Goal: Check status: Check status

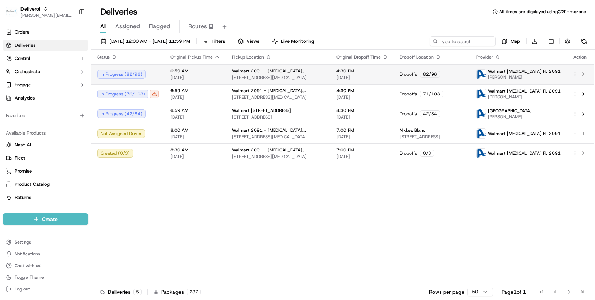
click at [573, 75] on html "Deliverol [PERSON_NAME][EMAIL_ADDRESS][PERSON_NAME][DOMAIN_NAME] Toggle Sidebar…" at bounding box center [297, 150] width 595 height 300
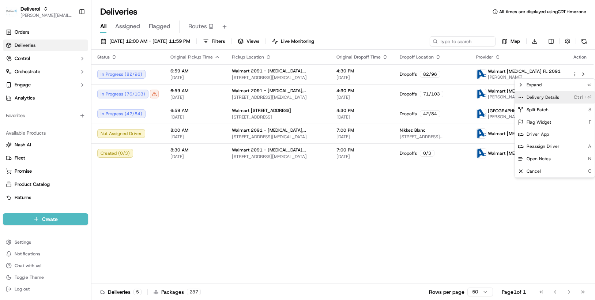
click at [555, 97] on span "Delivery Details" at bounding box center [542, 97] width 33 height 6
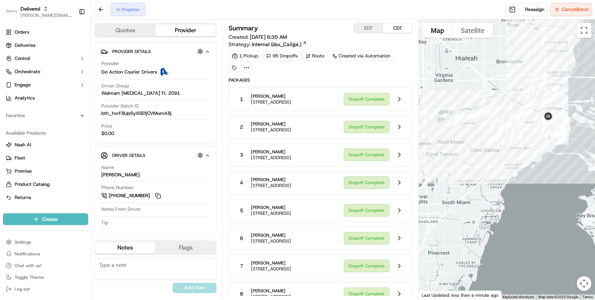
drag, startPoint x: 505, startPoint y: 183, endPoint x: 459, endPoint y: 146, distance: 59.8
click at [459, 146] on div at bounding box center [506, 159] width 176 height 280
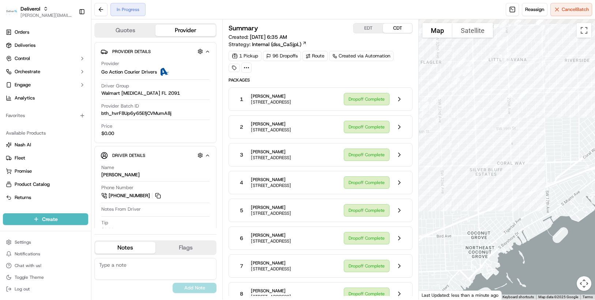
drag, startPoint x: 503, startPoint y: 151, endPoint x: 434, endPoint y: 193, distance: 80.8
click at [434, 193] on div at bounding box center [506, 159] width 176 height 280
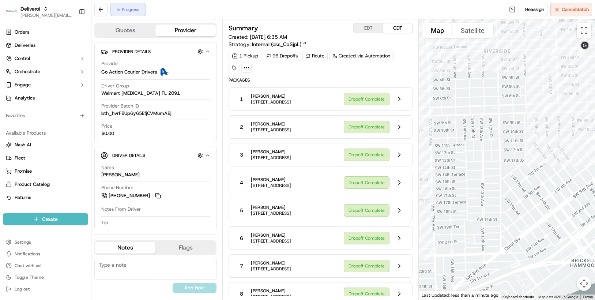
drag, startPoint x: 551, startPoint y: 110, endPoint x: 400, endPoint y: 227, distance: 190.6
click at [400, 227] on div "Quotes Provider Provider Details Hidden ( 2 ) Provider Go Action Courier Driver…" at bounding box center [342, 159] width 503 height 280
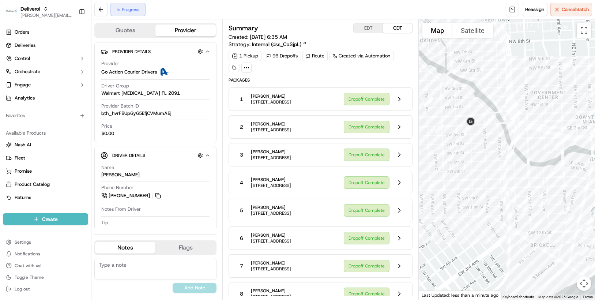
drag, startPoint x: 484, startPoint y: 160, endPoint x: 371, endPoint y: 238, distance: 137.6
click at [371, 238] on div "Quotes Provider Provider Details Hidden ( 2 ) Provider Go Action Courier Driver…" at bounding box center [342, 159] width 503 height 280
